Goal: Information Seeking & Learning: Check status

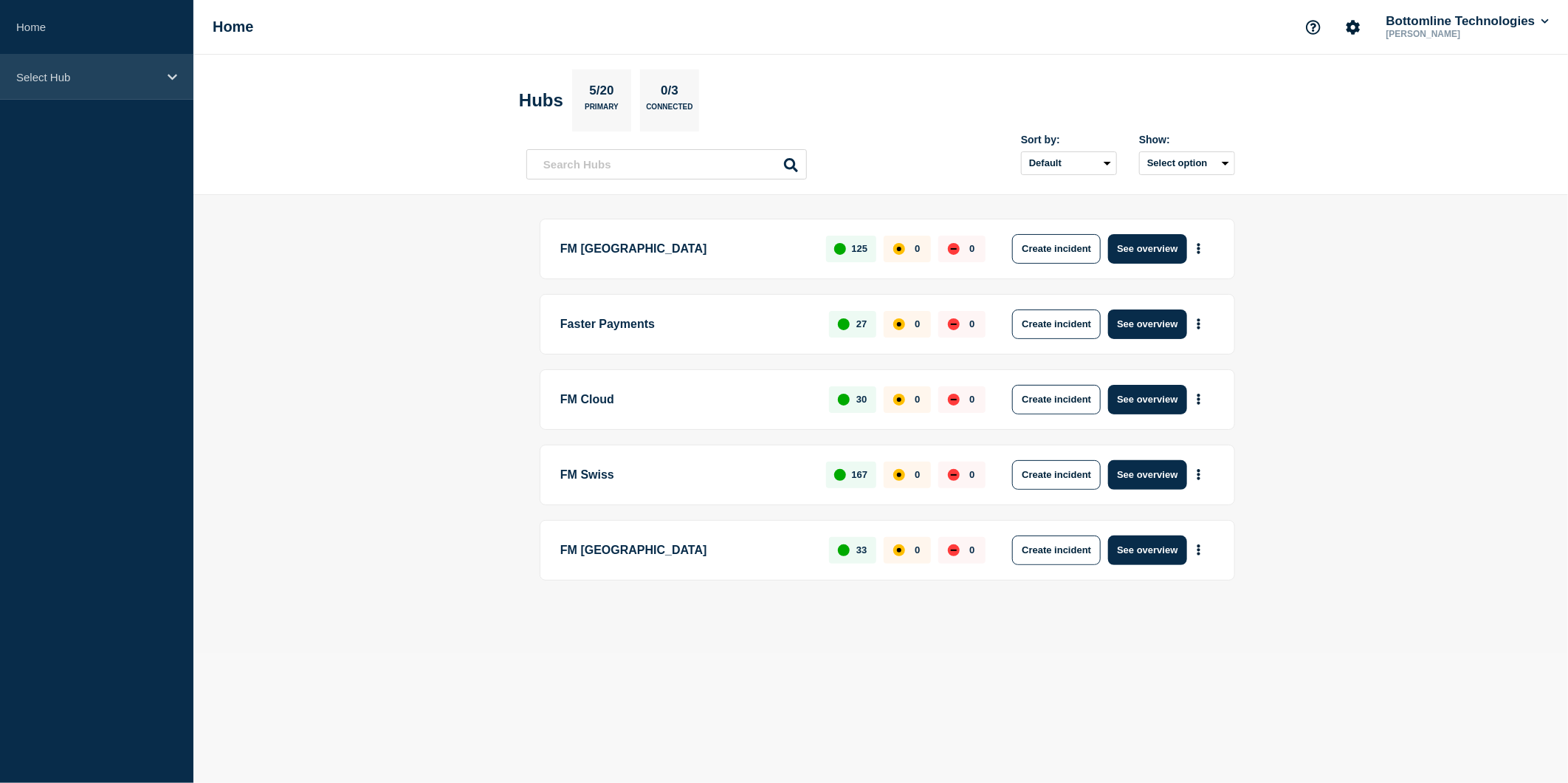
click at [168, 67] on div "Select Hub" at bounding box center [97, 77] width 194 height 45
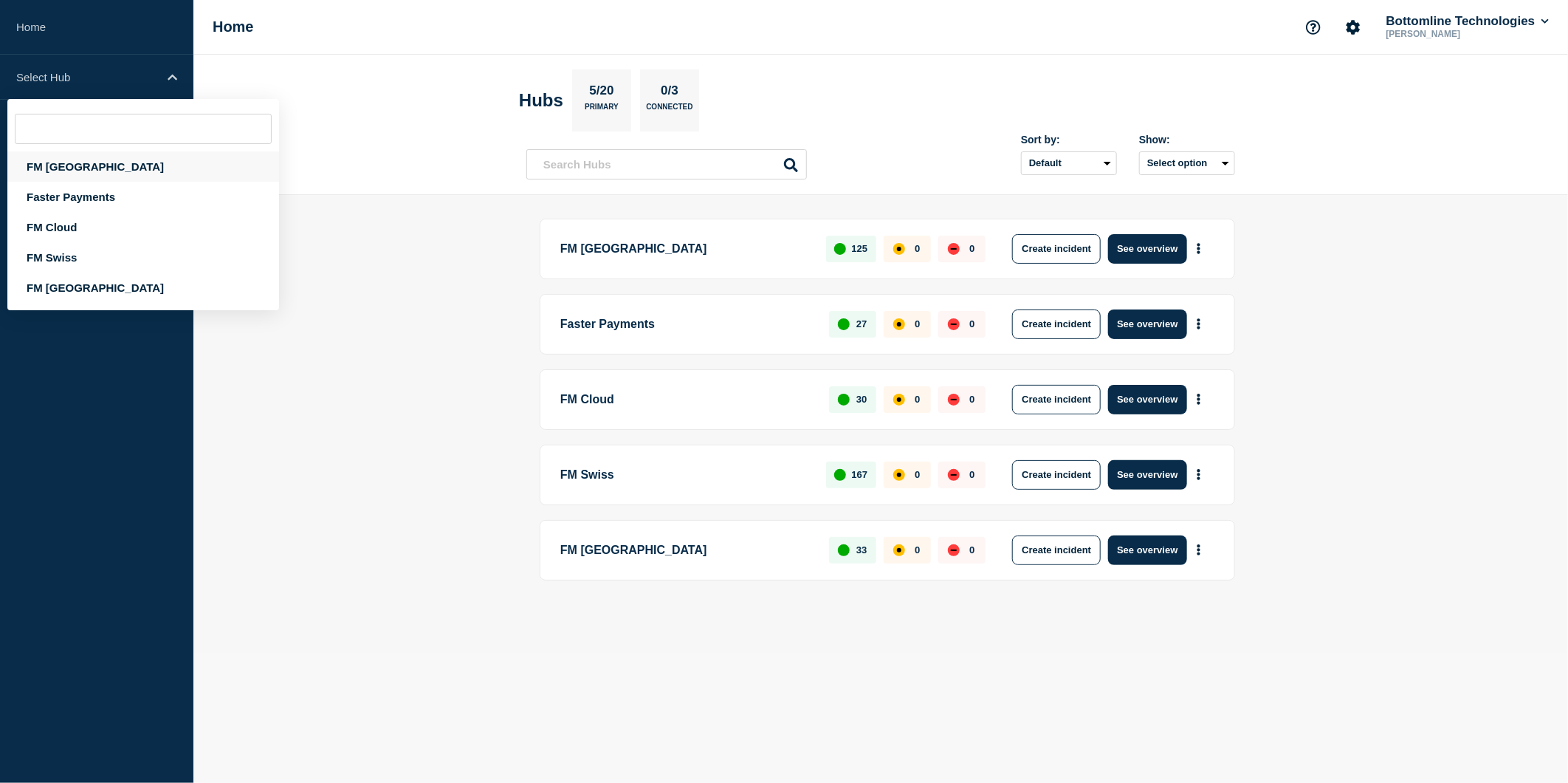
click at [75, 164] on div "FM [GEOGRAPHIC_DATA]" at bounding box center [143, 166] width 272 height 30
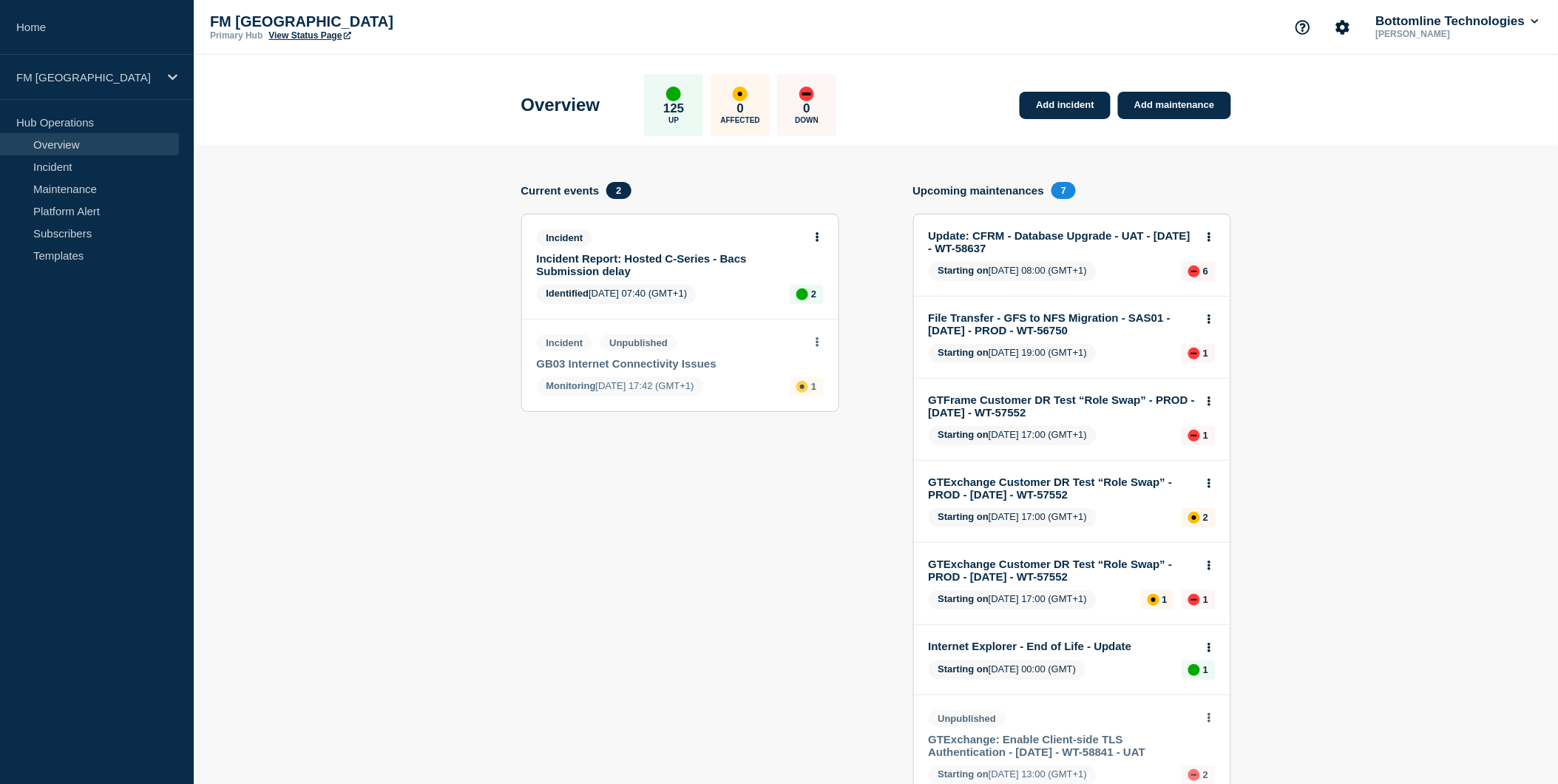
click at [1055, 236] on link "Update: CFRM - Database Upgrade - UAT - [DATE] - WT-58637" at bounding box center [1062, 242] width 267 height 25
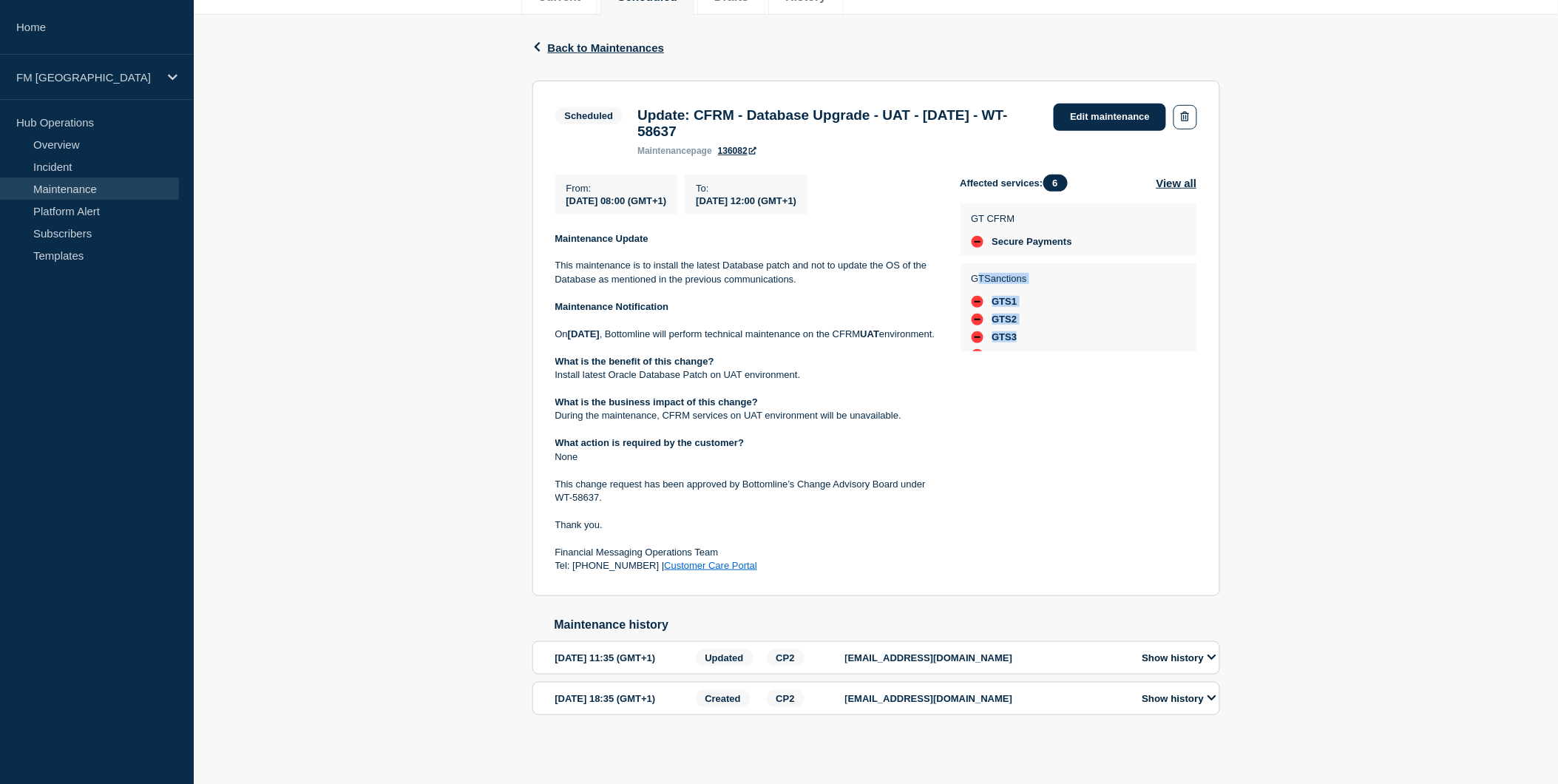
scroll to position [55, 0]
drag, startPoint x: 976, startPoint y: 239, endPoint x: 1037, endPoint y: 299, distance: 85.6
click at [1037, 299] on div "GTSanctions GTS1 GTS2 GTS3 GTS4 GTS5" at bounding box center [1078, 282] width 236 height 123
drag, startPoint x: 1037, startPoint y: 299, endPoint x: 1275, endPoint y: 389, distance: 254.4
click at [1275, 389] on div "Back Back to Maintenances Scheduled Update: CFRM - Database Upgrade - UAT - [DA…" at bounding box center [877, 388] width 1365 height 748
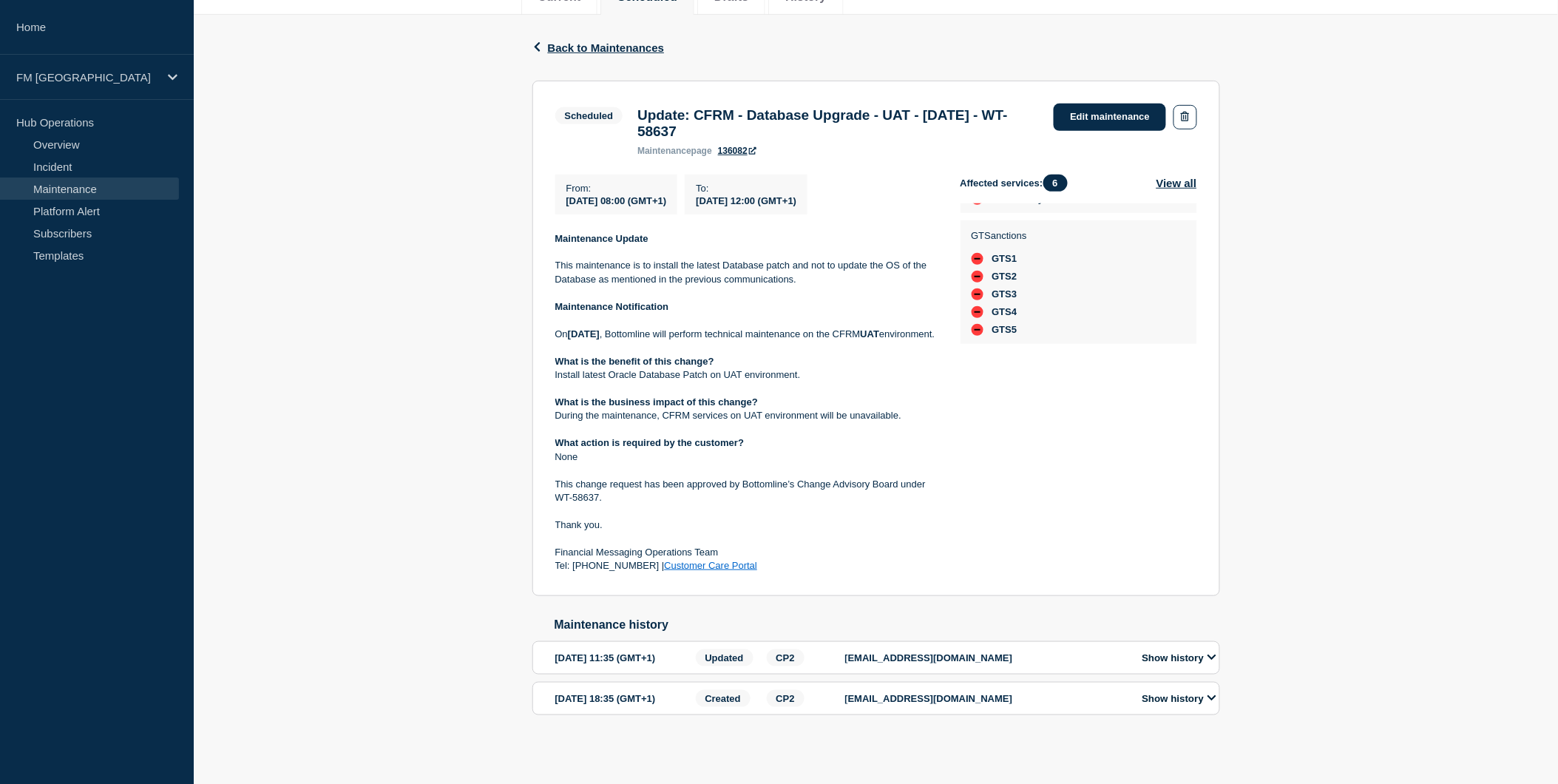
scroll to position [261, 0]
click at [120, 233] on link "Subscribers" at bounding box center [90, 233] width 179 height 22
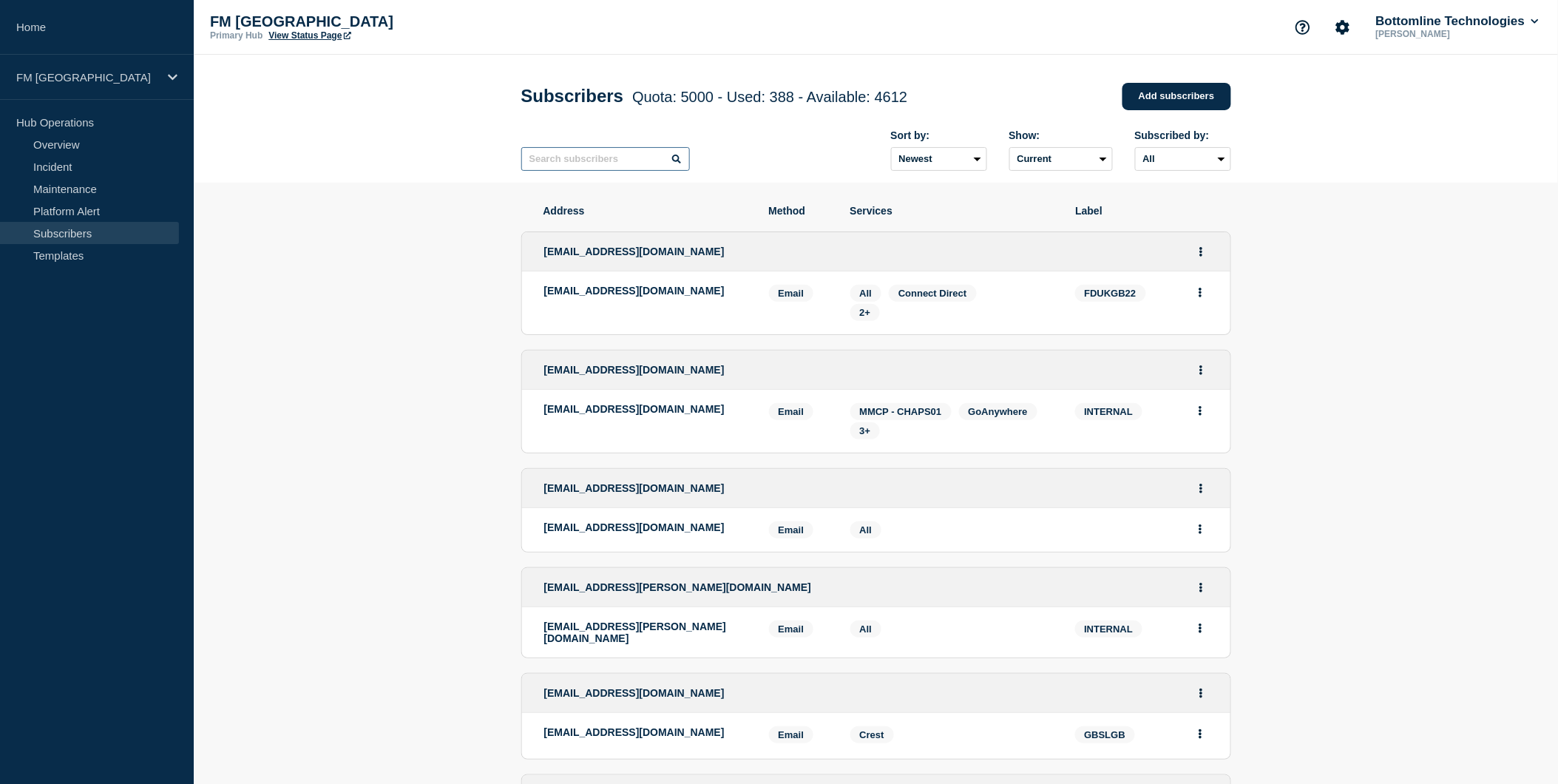
click at [633, 161] on input "text" at bounding box center [605, 159] width 169 height 23
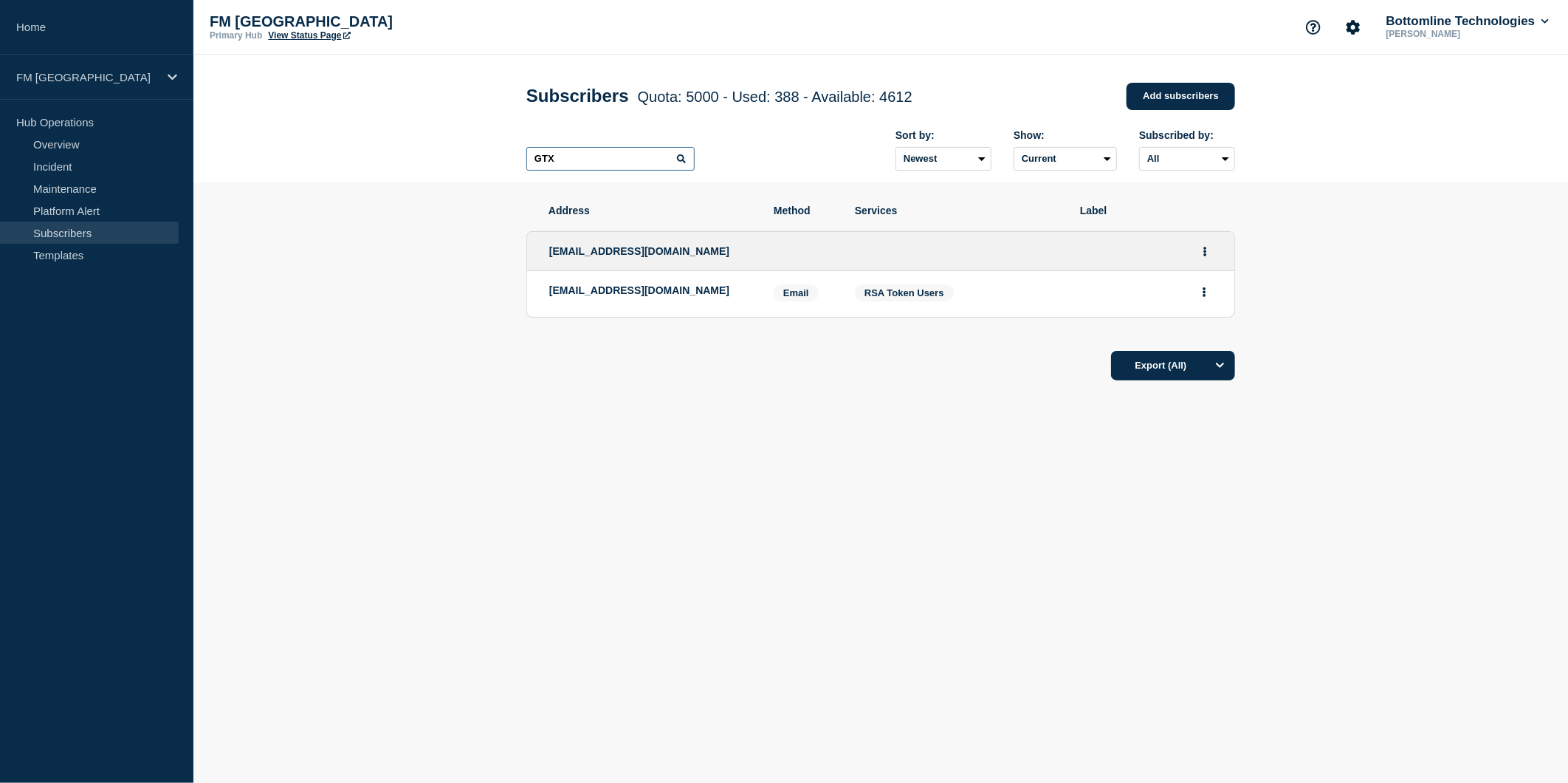
type input "GTX"
click at [639, 513] on main "Subscribers Quota: 5000 - Used: 388 - Available: 4612 Quota Used Available 5000…" at bounding box center [880, 285] width 1374 height 460
